Goal: Task Accomplishment & Management: Use online tool/utility

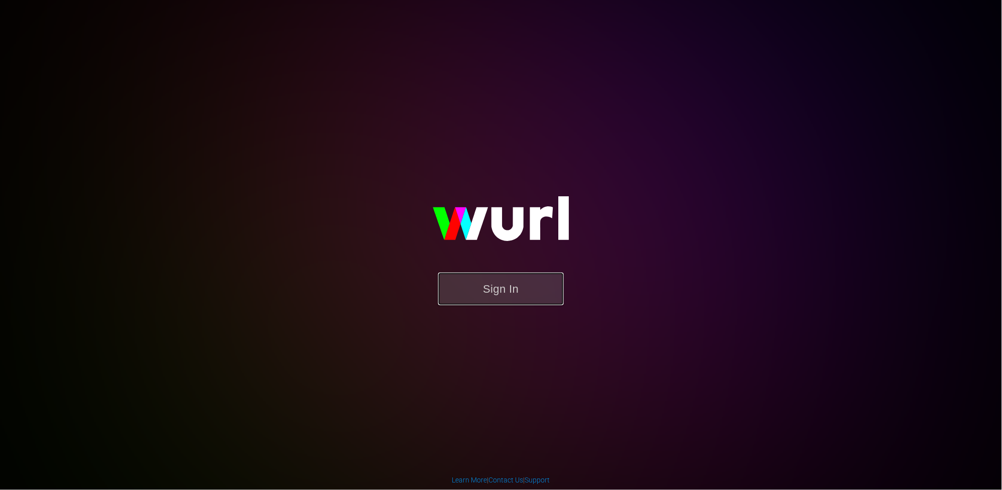
click at [515, 293] on button "Sign In" at bounding box center [501, 289] width 126 height 33
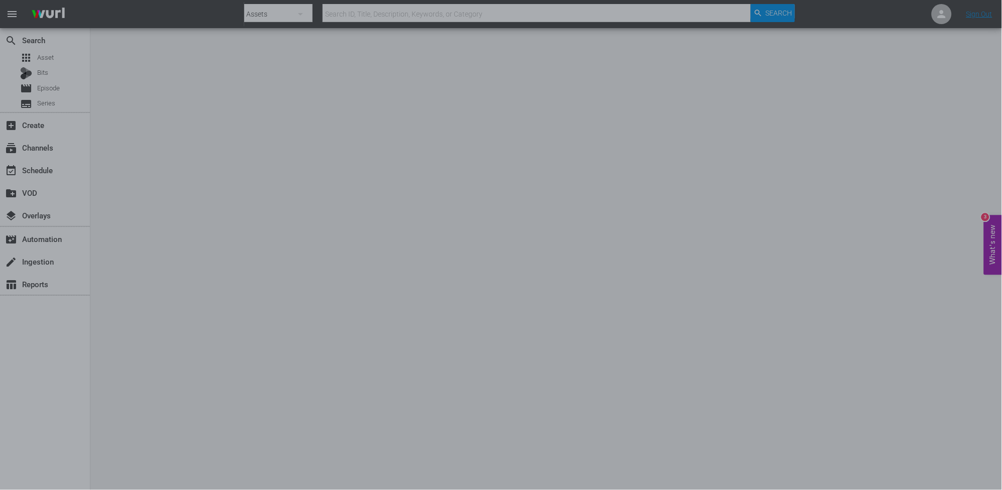
click at [62, 146] on div at bounding box center [501, 245] width 1002 height 490
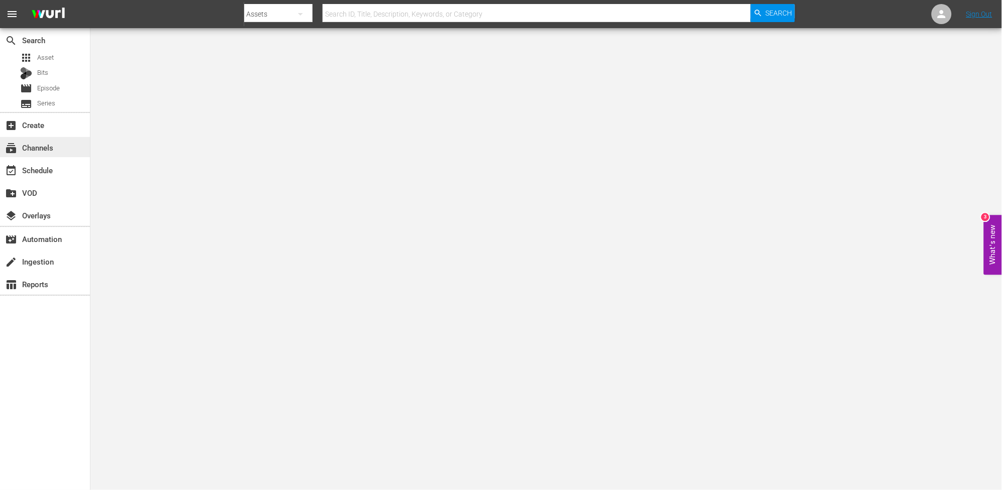
click at [13, 147] on span "subscriptions" at bounding box center [11, 148] width 12 height 12
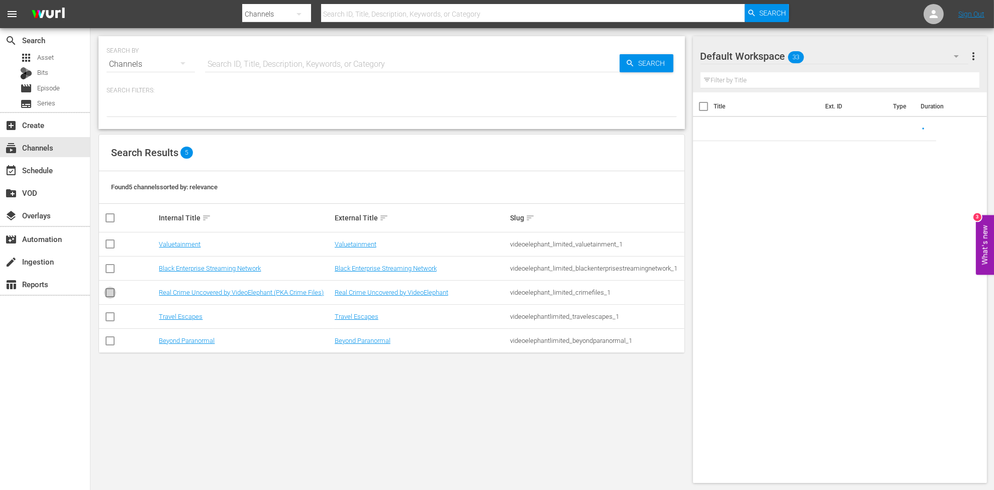
drag, startPoint x: 110, startPoint y: 289, endPoint x: 158, endPoint y: 293, distance: 48.9
click at [111, 289] on input "checkbox" at bounding box center [110, 295] width 12 height 12
checkbox input "true"
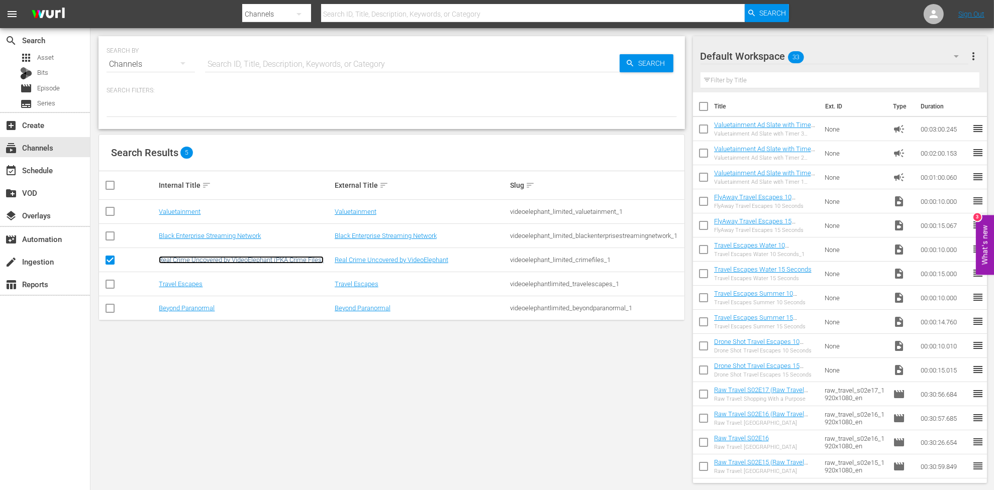
click at [192, 260] on link "Real Crime Uncovered by VideoElephant (PKA Crime Files)" at bounding box center [241, 260] width 165 height 8
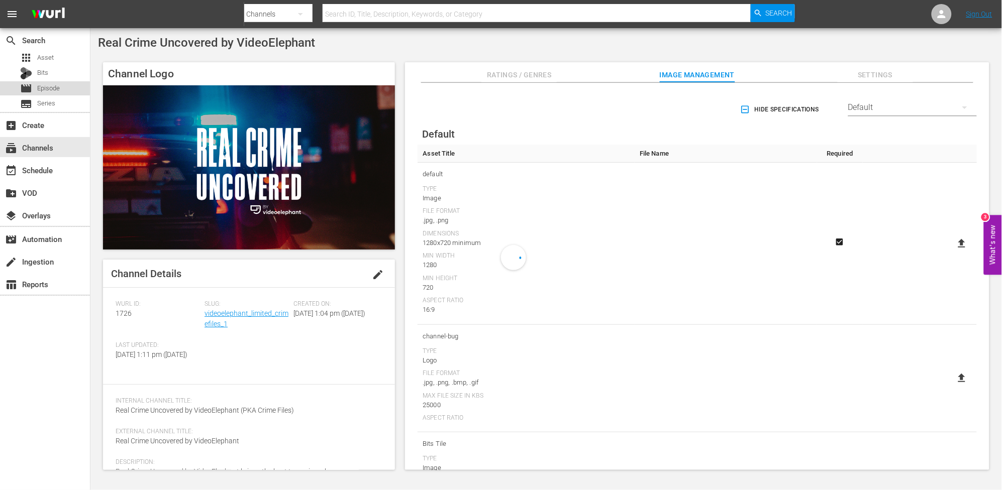
click at [55, 85] on span "Episode" at bounding box center [48, 88] width 23 height 10
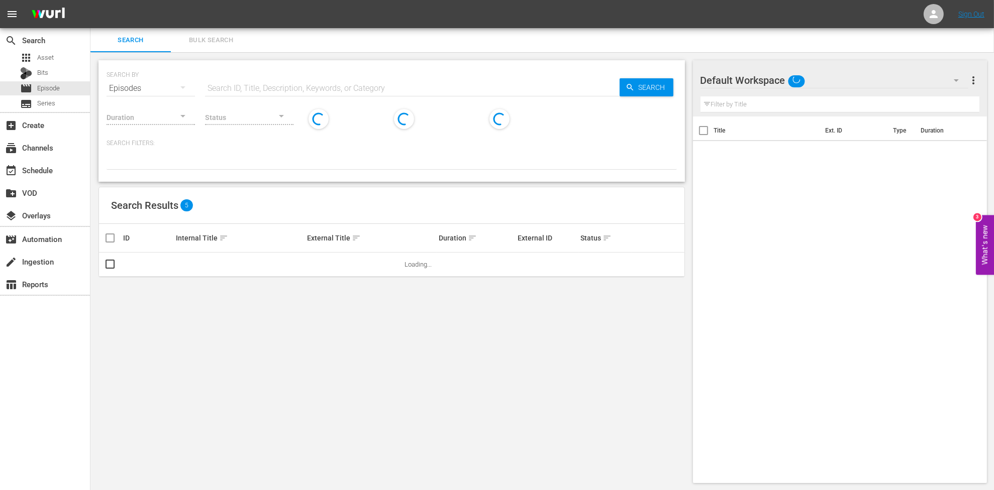
click at [348, 82] on input "text" at bounding box center [412, 88] width 414 height 24
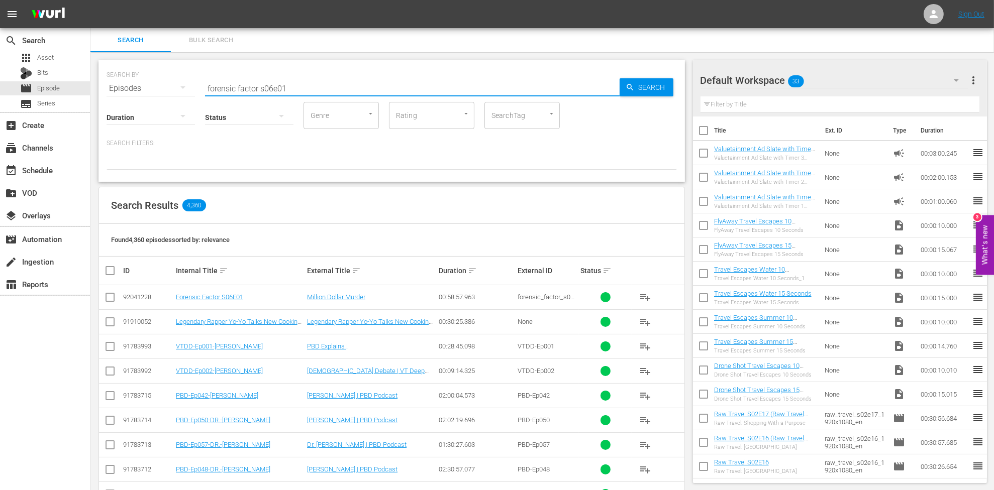
type input "forensic factor s06e01"
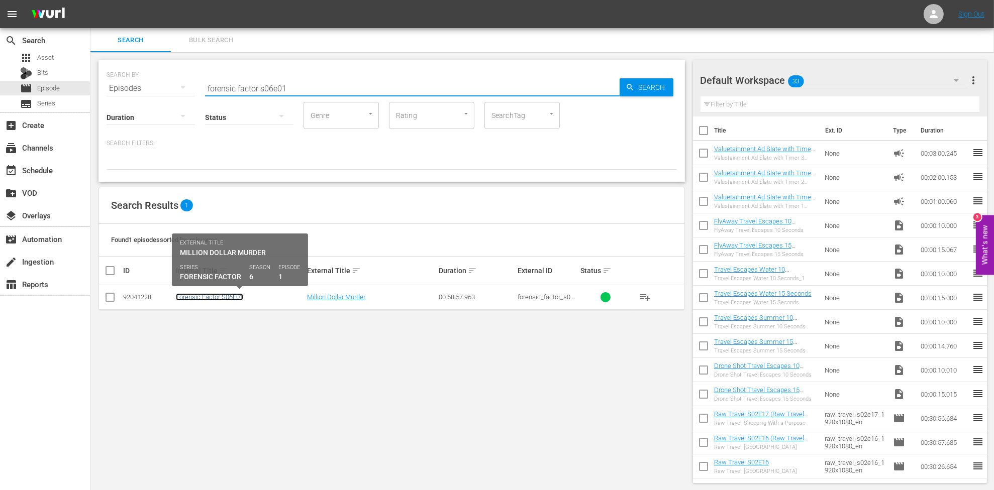
click at [197, 297] on link "Forensic Factor S06E01" at bounding box center [209, 297] width 67 height 8
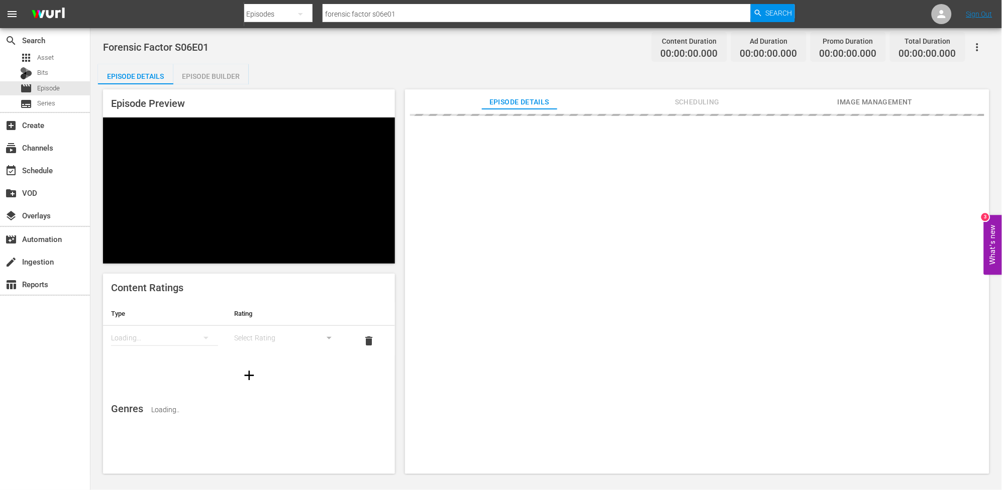
click at [224, 79] on div "Episode Builder" at bounding box center [210, 76] width 75 height 24
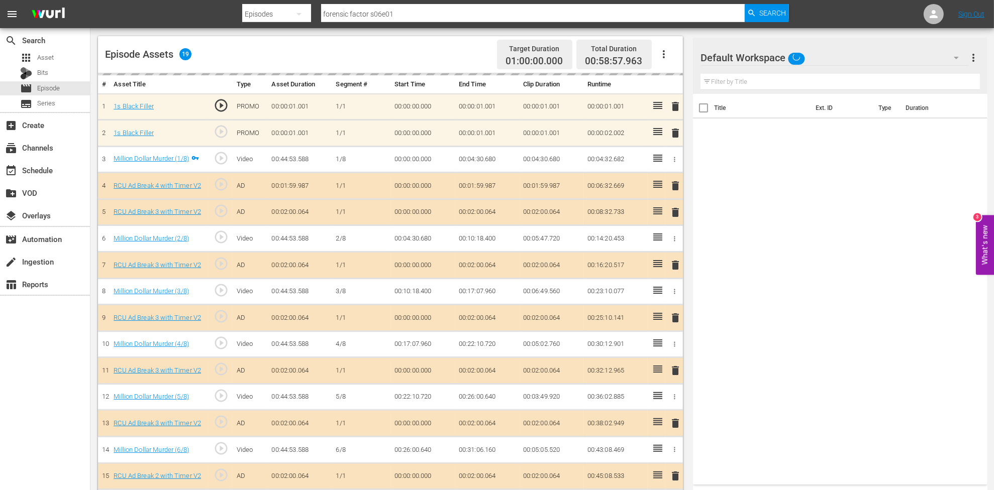
scroll to position [244, 0]
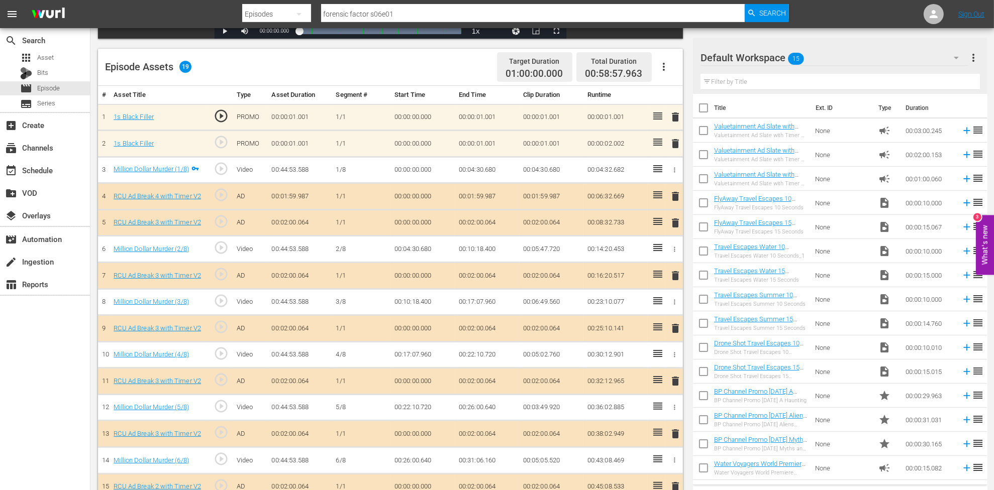
click at [675, 114] on span "delete" at bounding box center [675, 117] width 12 height 12
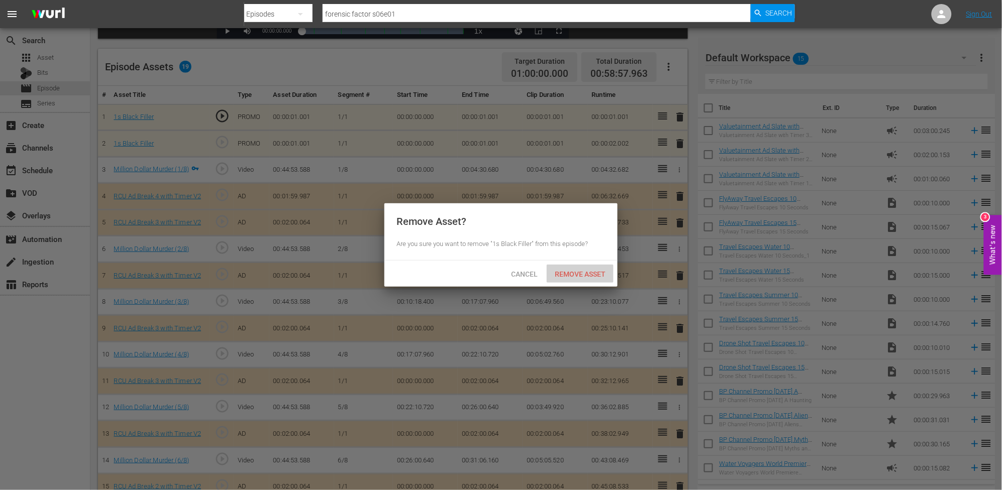
click at [580, 276] on span "Remove Asset" at bounding box center [580, 274] width 67 height 8
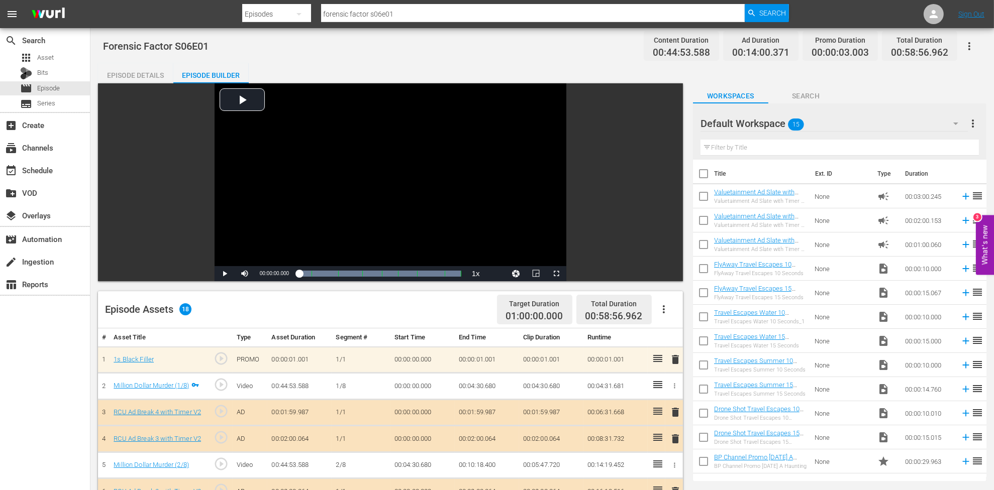
scroll to position [0, 0]
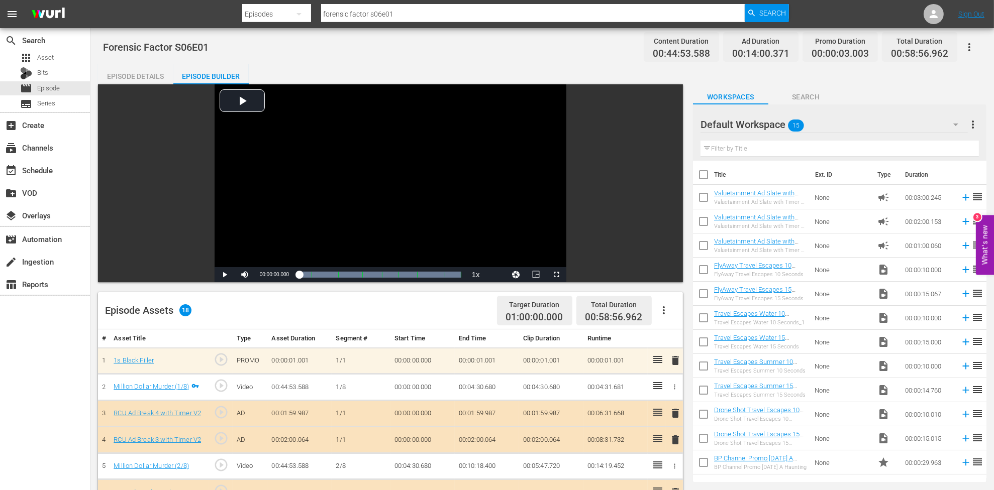
click at [677, 359] on span "delete" at bounding box center [675, 361] width 12 height 12
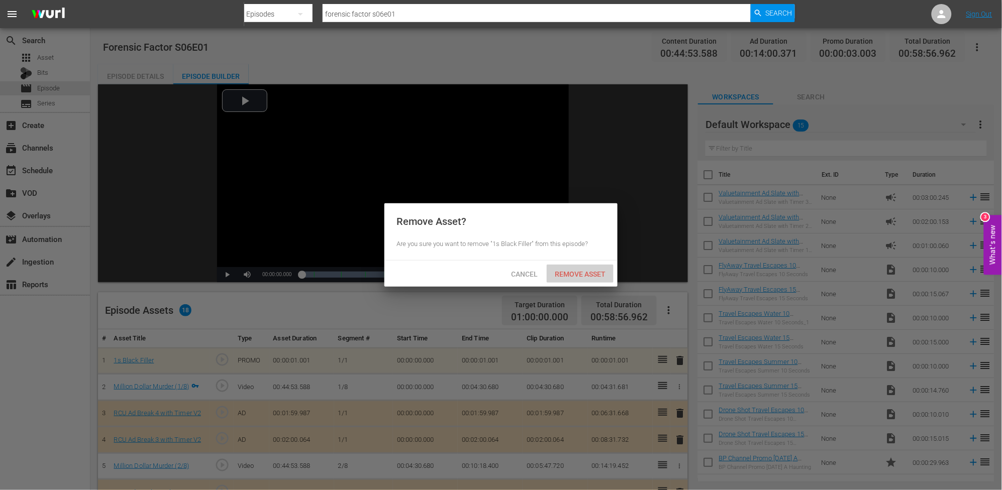
click at [587, 266] on div "Remove Asset" at bounding box center [580, 274] width 67 height 19
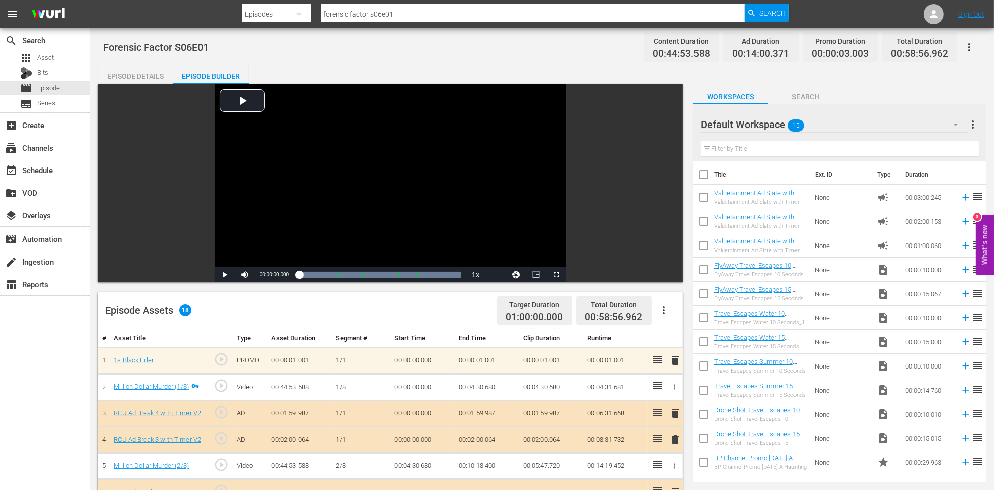
click at [662, 305] on icon "button" at bounding box center [664, 310] width 12 height 12
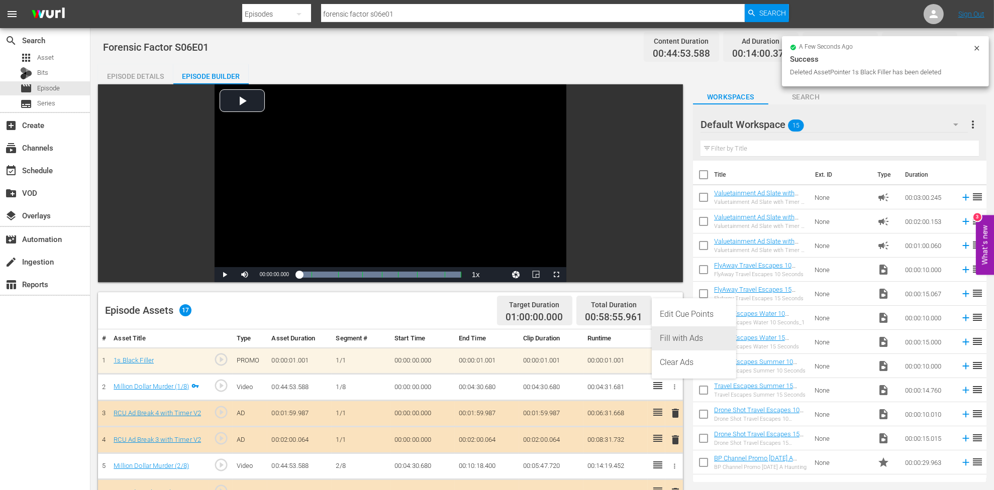
click at [682, 342] on div "Fill with Ads" at bounding box center [694, 339] width 68 height 24
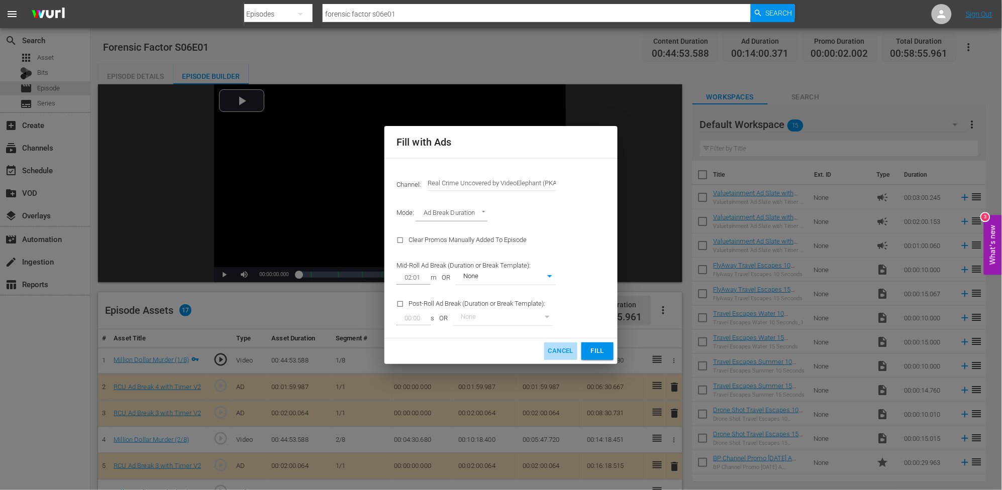
click at [563, 356] on span "Cancel" at bounding box center [560, 352] width 25 height 12
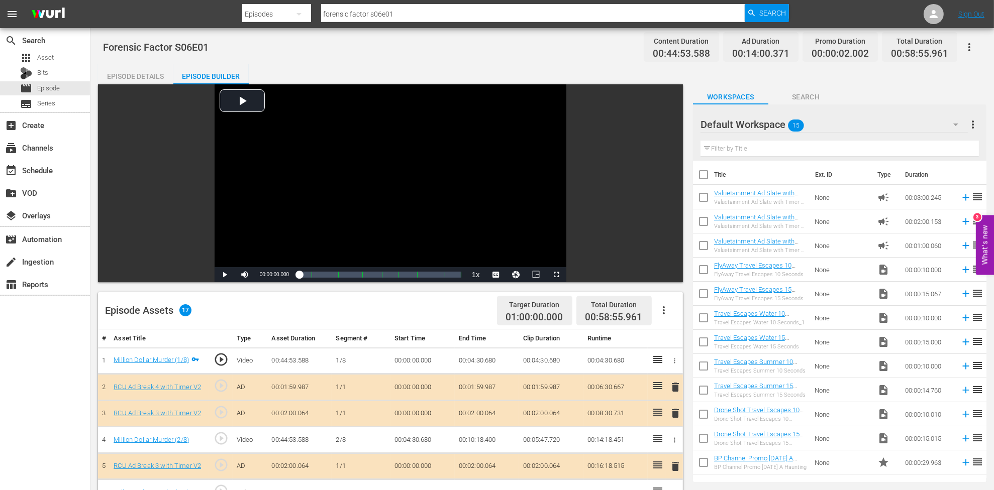
click at [663, 308] on icon "button" at bounding box center [664, 310] width 12 height 12
click at [598, 203] on div "Video Player is loading. Play Video Play Mute Current Time 00:00:00.000 / Durat…" at bounding box center [390, 183] width 585 height 198
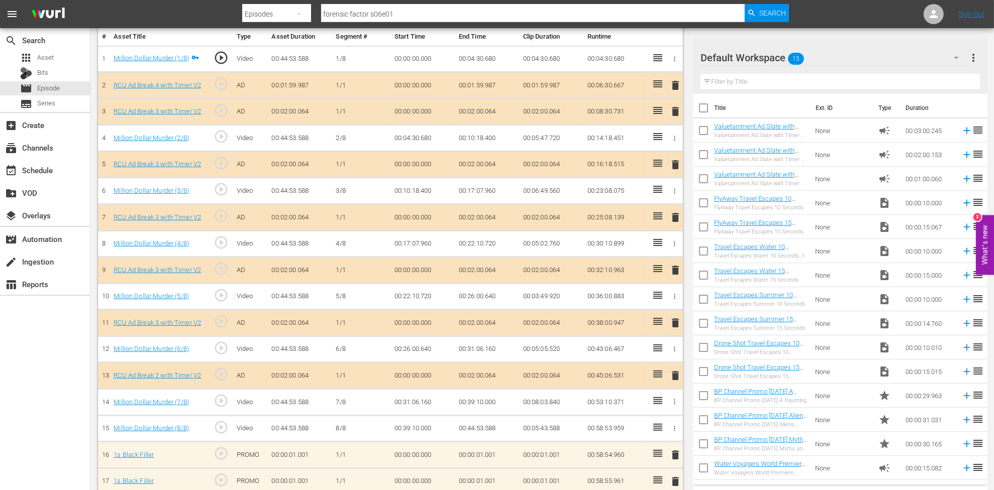
drag, startPoint x: 671, startPoint y: 446, endPoint x: 679, endPoint y: 445, distance: 8.6
click at [673, 449] on span "delete" at bounding box center [675, 455] width 12 height 12
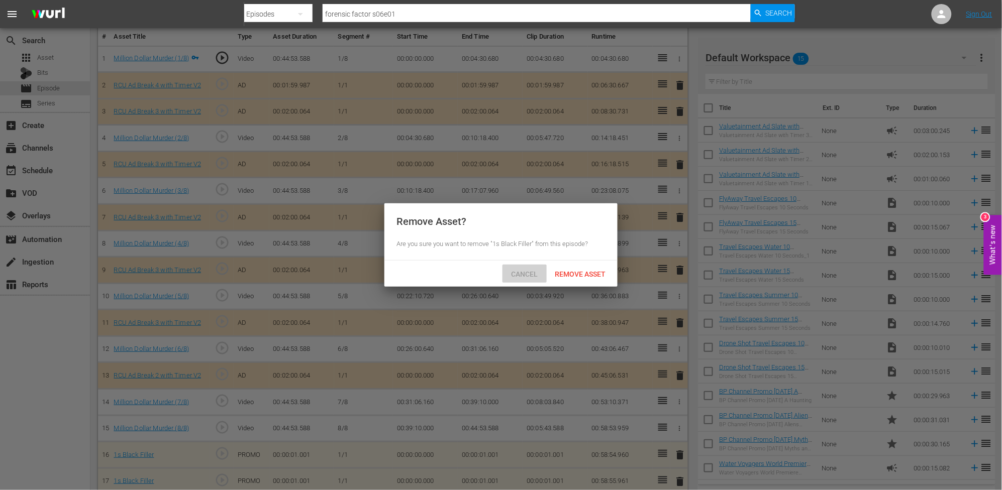
click at [511, 279] on div "Cancel" at bounding box center [524, 274] width 44 height 19
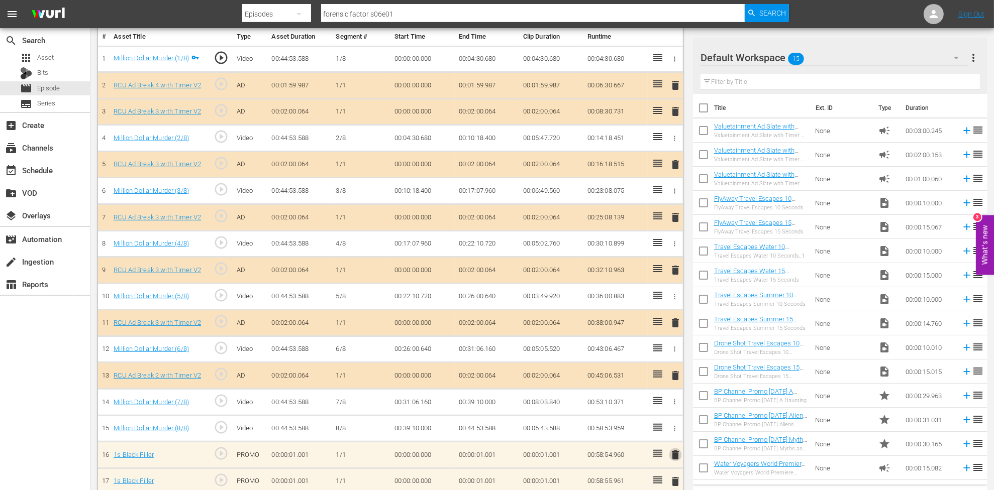
click at [671, 449] on span "delete" at bounding box center [675, 455] width 12 height 12
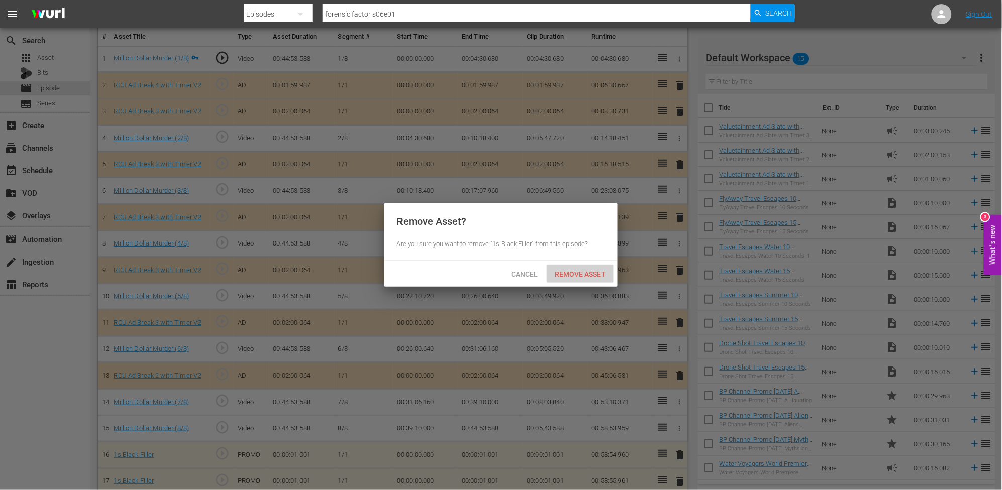
click at [555, 267] on div "Remove Asset" at bounding box center [580, 274] width 67 height 19
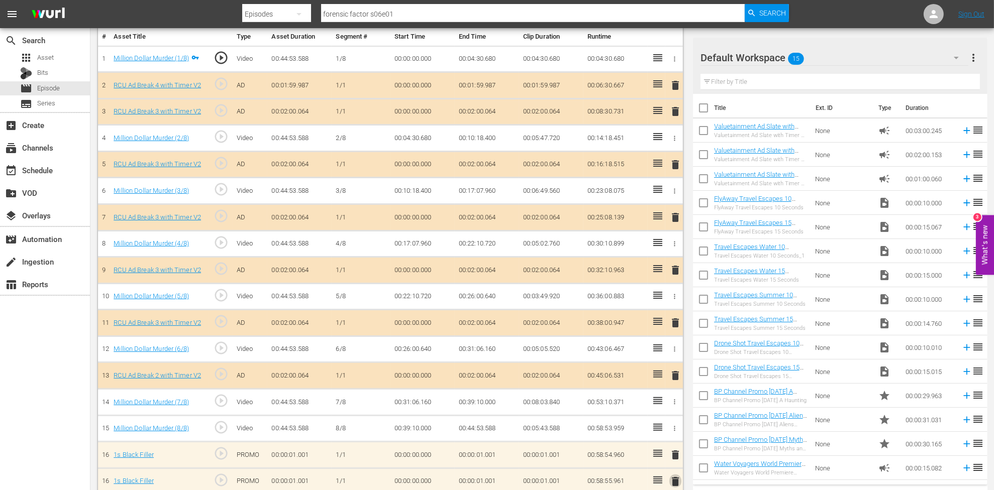
click at [673, 476] on span "delete" at bounding box center [675, 482] width 12 height 12
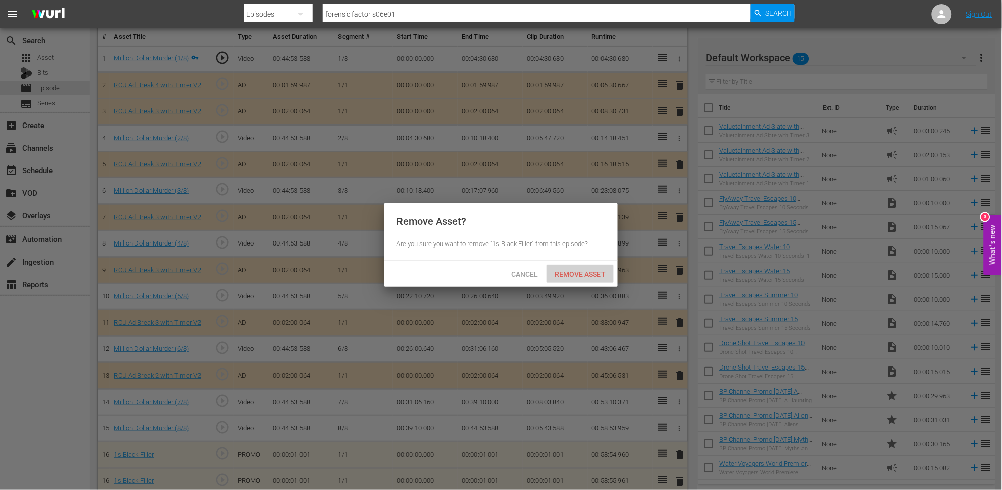
click at [577, 274] on span "Remove Asset" at bounding box center [580, 274] width 67 height 8
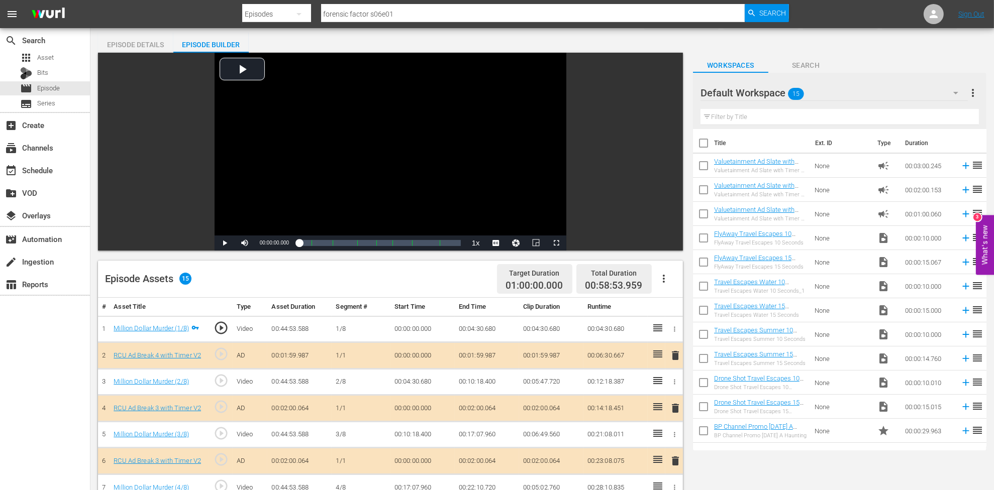
scroll to position [0, 0]
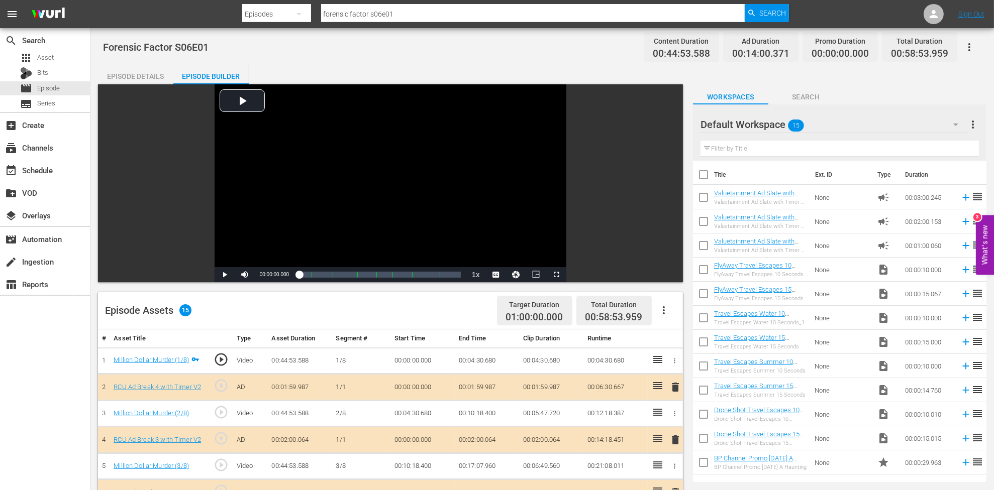
click at [794, 99] on span "Search" at bounding box center [805, 97] width 75 height 13
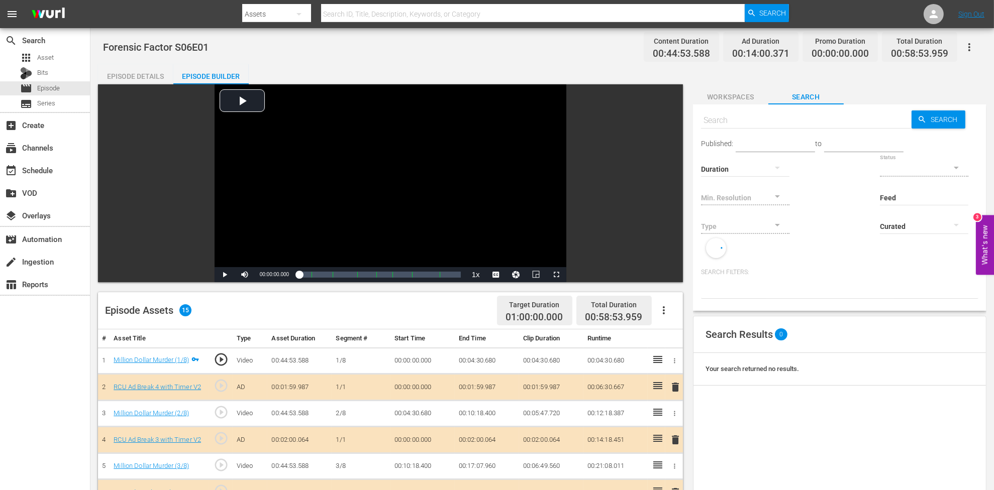
click at [817, 113] on input "text" at bounding box center [806, 121] width 211 height 24
type input "Ad"
type input "ad"
click at [955, 119] on span "Search" at bounding box center [945, 120] width 39 height 18
type input "ad"
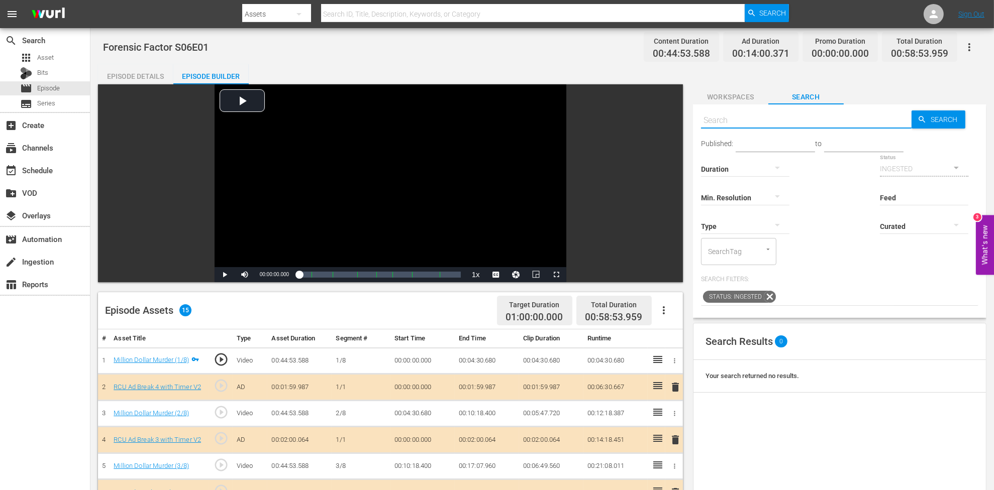
click at [760, 124] on input "text" at bounding box center [806, 121] width 211 height 24
type input "RCU AD"
type input "RCU Ad"
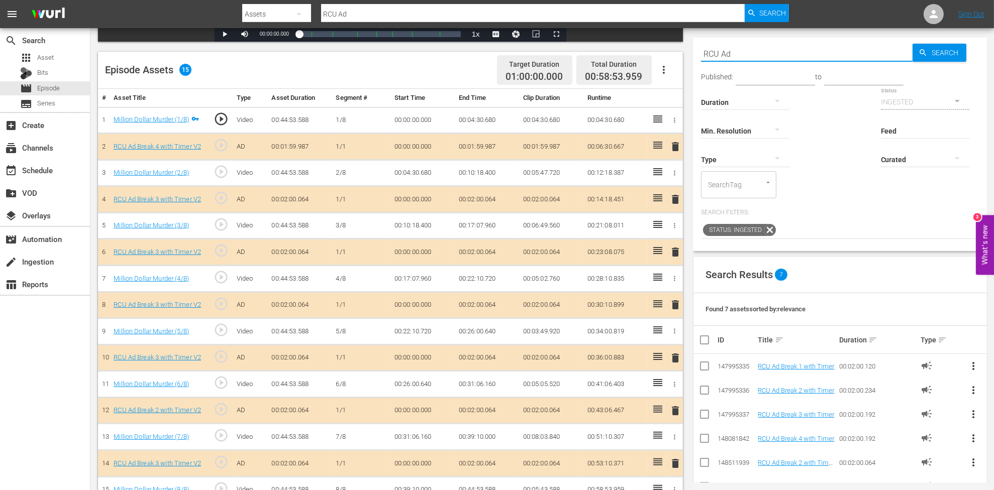
scroll to position [261, 0]
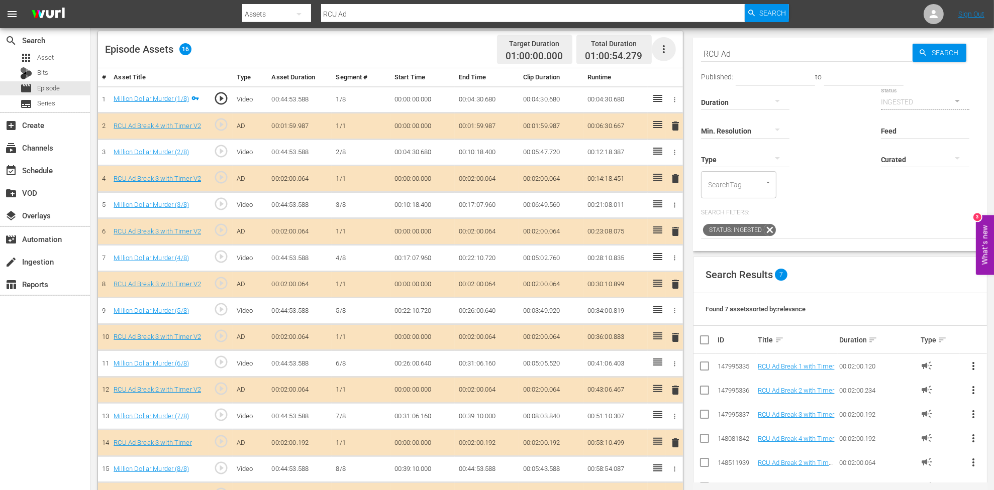
click at [658, 51] on icon "button" at bounding box center [664, 49] width 12 height 12
click at [661, 79] on div "Fill with Ads" at bounding box center [694, 77] width 68 height 24
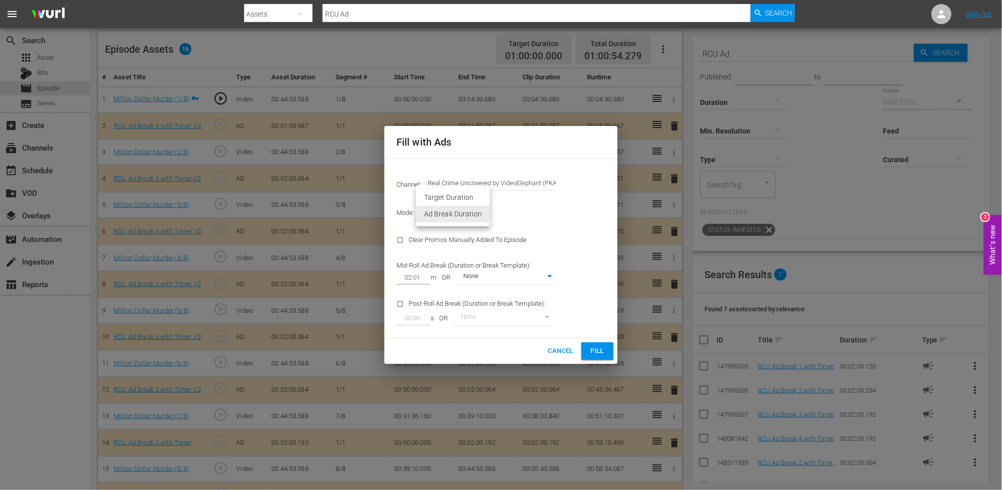
click at [572, 212] on div at bounding box center [501, 245] width 1002 height 490
click at [560, 353] on span "Cancel" at bounding box center [560, 352] width 25 height 12
